Goal: Navigation & Orientation: Understand site structure

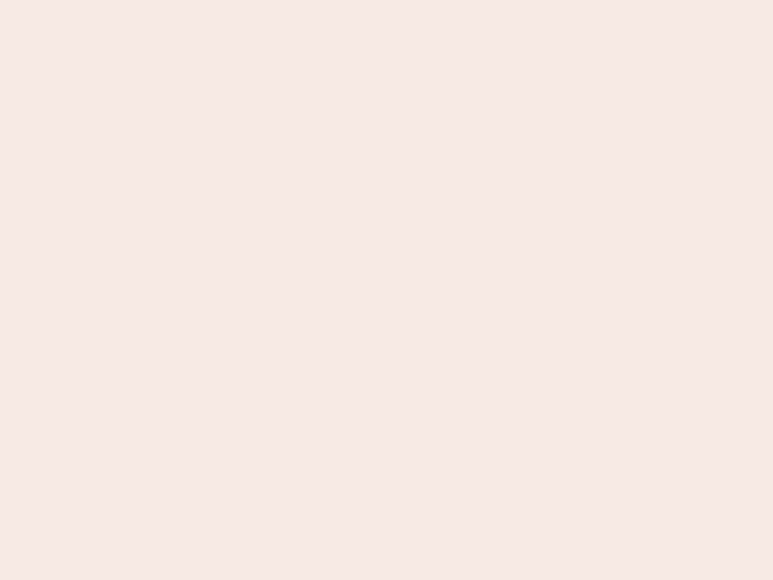
click at [387, 290] on nb-app "Almost there Thank you for registering for Newbook. Your account is under revie…" at bounding box center [386, 290] width 773 height 580
click at [387, 0] on nb-app "Almost there Thank you for registering for Newbook. Your account is under revie…" at bounding box center [386, 290] width 773 height 580
click at [413, 0] on nb-app "Almost there Thank you for registering for Newbook. Your account is under revie…" at bounding box center [386, 290] width 773 height 580
click at [387, 290] on nb-app "Almost there Thank you for registering for Newbook. Your account is under revie…" at bounding box center [386, 290] width 773 height 580
click at [387, 0] on nb-app "Almost there Thank you for registering for Newbook. Your account is under revie…" at bounding box center [386, 290] width 773 height 580
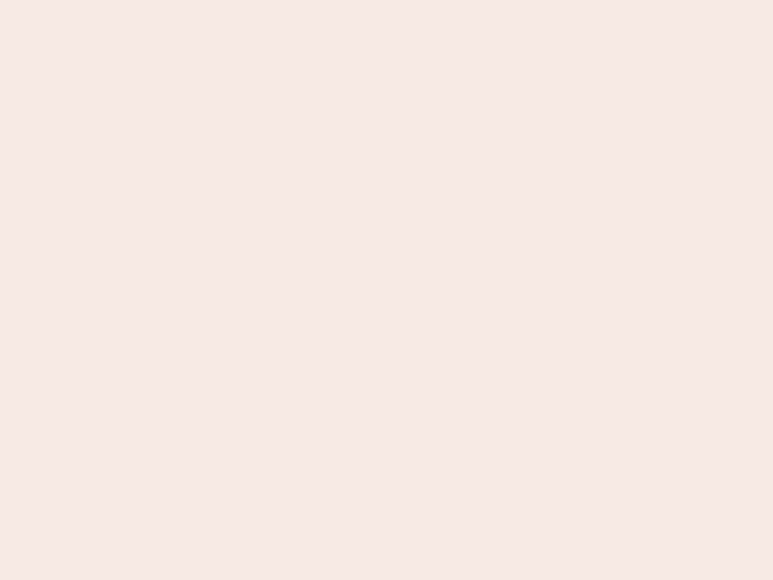
click at [270, 0] on nb-app "Almost there Thank you for registering for Newbook. Your account is under revie…" at bounding box center [386, 290] width 773 height 580
click at [387, 290] on nb-app "Almost there Thank you for registering for Newbook. Your account is under revie…" at bounding box center [386, 290] width 773 height 580
click at [387, 0] on nb-app "Almost there Thank you for registering for Newbook. Your account is under revie…" at bounding box center [386, 290] width 773 height 580
click at [270, 0] on nb-app "Almost there Thank you for registering for Newbook. Your account is under revie…" at bounding box center [386, 290] width 773 height 580
click at [387, 290] on nb-app "Almost there Thank you for registering for Newbook. Your account is under revie…" at bounding box center [386, 290] width 773 height 580
